Goal: Transaction & Acquisition: Purchase product/service

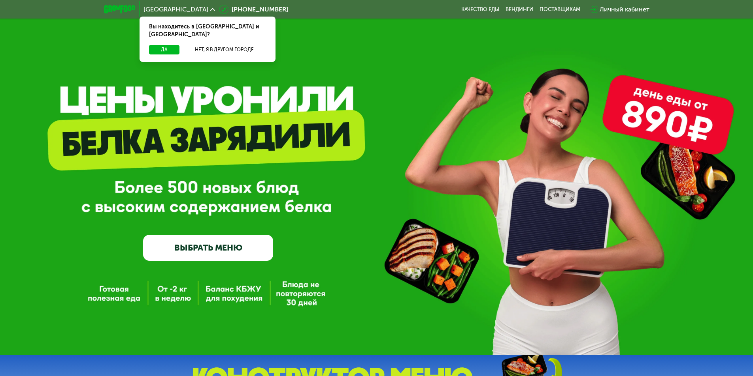
click at [211, 253] on link "ВЫБРАТЬ МЕНЮ" at bounding box center [208, 248] width 130 height 26
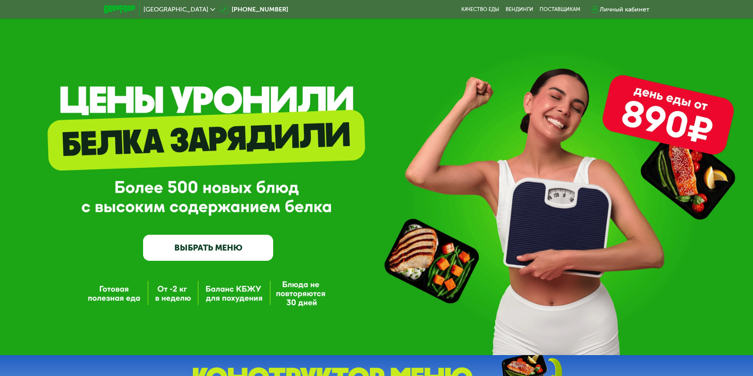
click at [214, 249] on link "ВЫБРАТЬ МЕНЮ" at bounding box center [208, 248] width 130 height 26
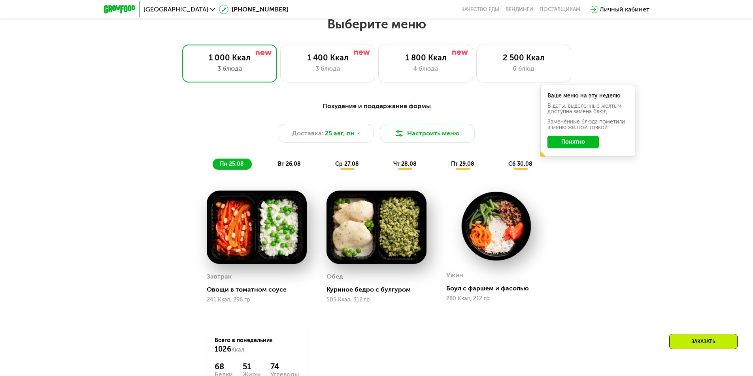
scroll to position [427, 0]
click at [508, 69] on div "6 блюд" at bounding box center [523, 68] width 78 height 9
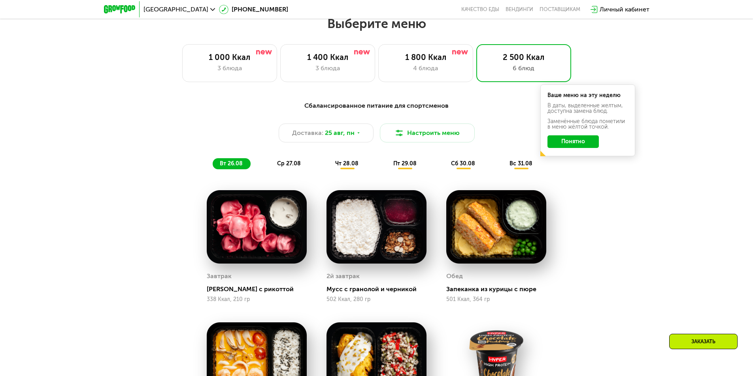
click at [569, 145] on button "Понятно" at bounding box center [572, 142] width 51 height 13
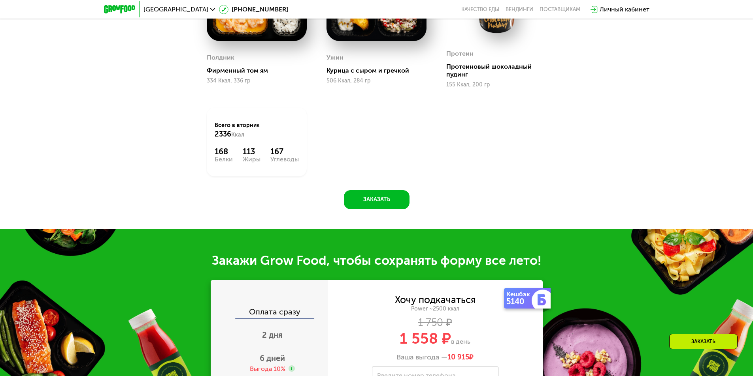
scroll to position [901, 0]
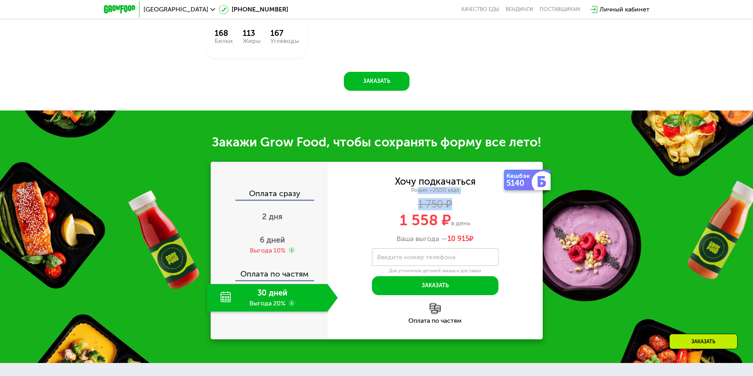
drag, startPoint x: 459, startPoint y: 197, endPoint x: 418, endPoint y: 196, distance: 40.3
click at [418, 196] on div "Хочу подкачаться Power ~2500 ккал 1 750 ₽ 1 558 ₽ в день Ваша выгода — 10 915 ₽" at bounding box center [434, 210] width 215 height 66
click at [418, 194] on div "Power ~2500 ккал" at bounding box center [434, 190] width 215 height 7
